Goal: Transaction & Acquisition: Download file/media

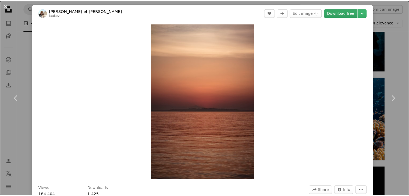
scroll to position [151, 0]
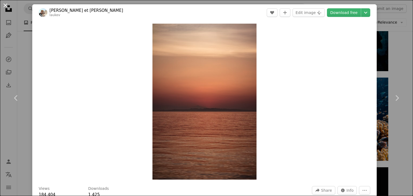
click at [6, 5] on button "An X shape" at bounding box center [5, 5] width 6 height 6
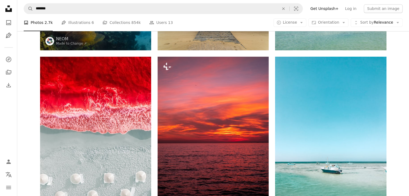
scroll to position [607, 0]
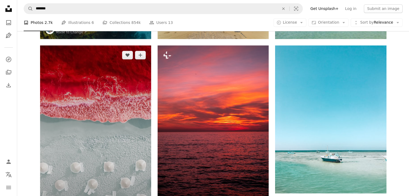
click at [125, 142] on img at bounding box center [95, 144] width 111 height 198
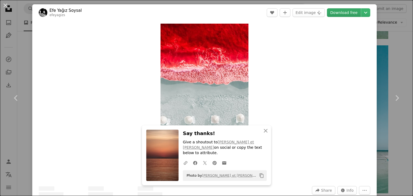
click at [335, 13] on link "Download free" at bounding box center [344, 12] width 34 height 9
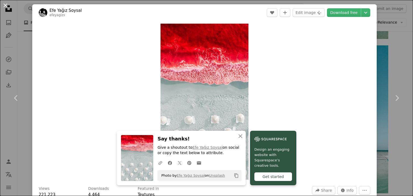
click at [3, 6] on button "An X shape" at bounding box center [5, 5] width 6 height 6
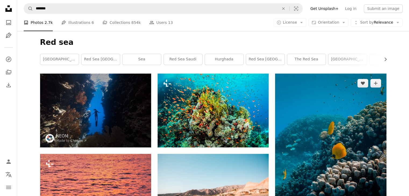
click at [329, 127] on img at bounding box center [330, 148] width 111 height 148
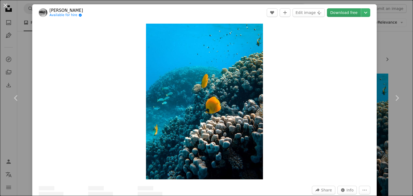
click at [339, 12] on link "Download free" at bounding box center [344, 12] width 34 height 9
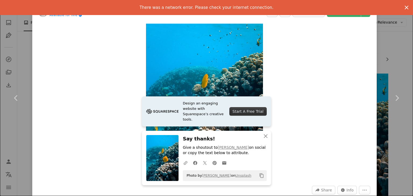
click at [403, 5] on icon "An X shape" at bounding box center [406, 7] width 6 height 6
